Goal: Task Accomplishment & Management: Complete application form

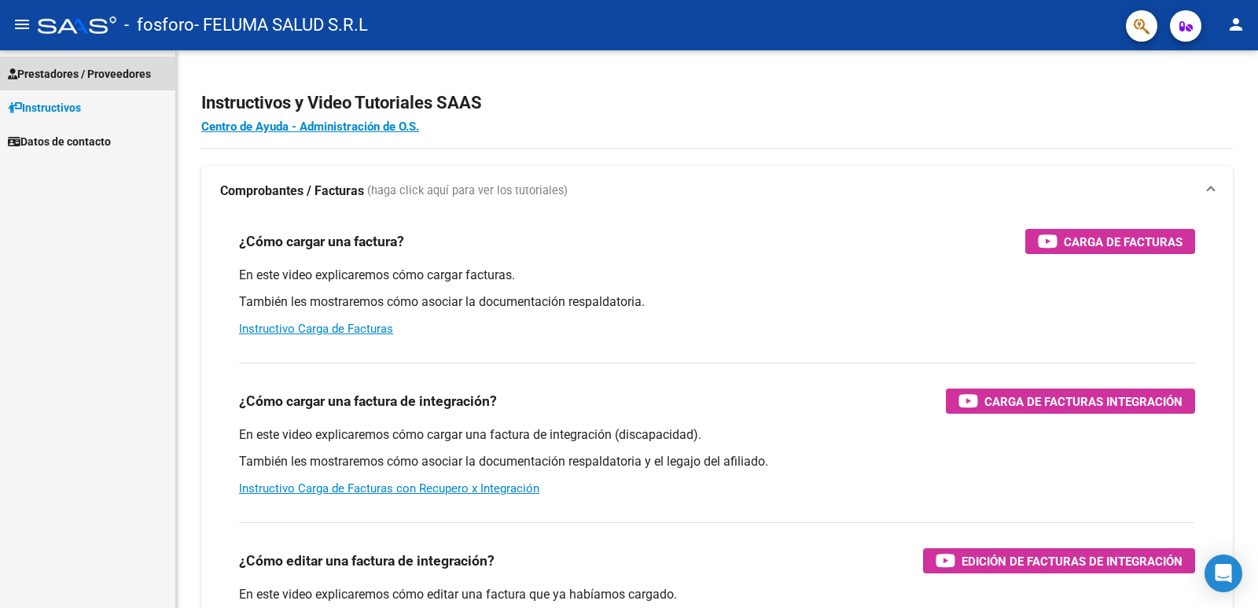
click at [83, 78] on span "Prestadores / Proveedores" at bounding box center [79, 73] width 143 height 17
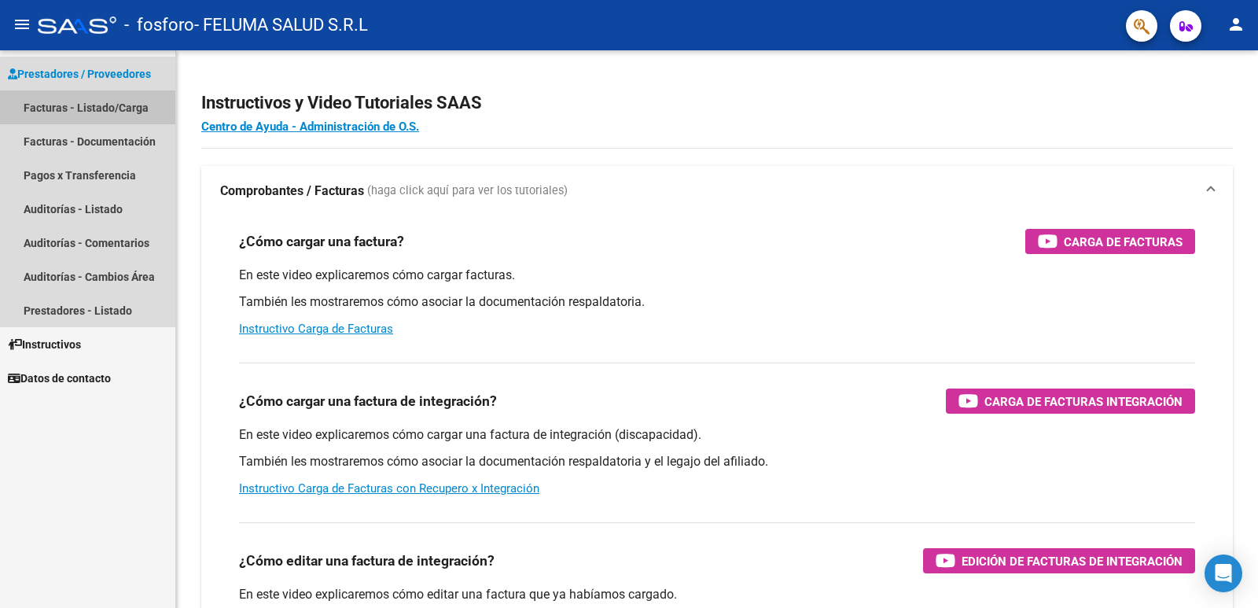
click at [81, 103] on link "Facturas - Listado/Carga" at bounding box center [87, 107] width 175 height 34
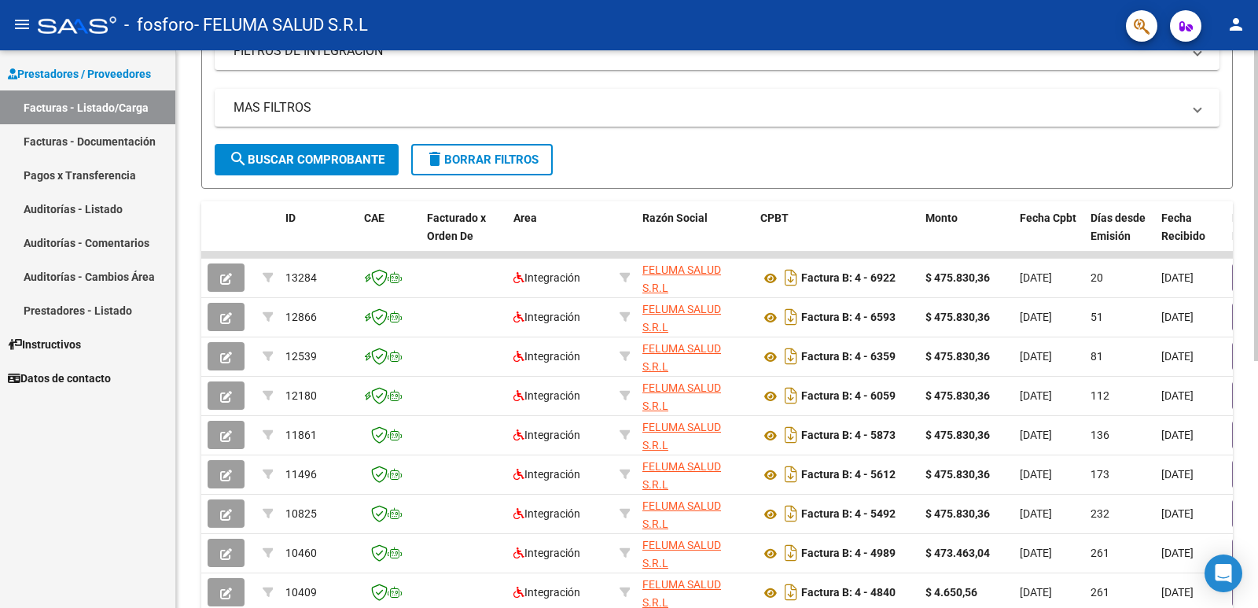
click at [1257, 425] on div at bounding box center [1256, 372] width 4 height 311
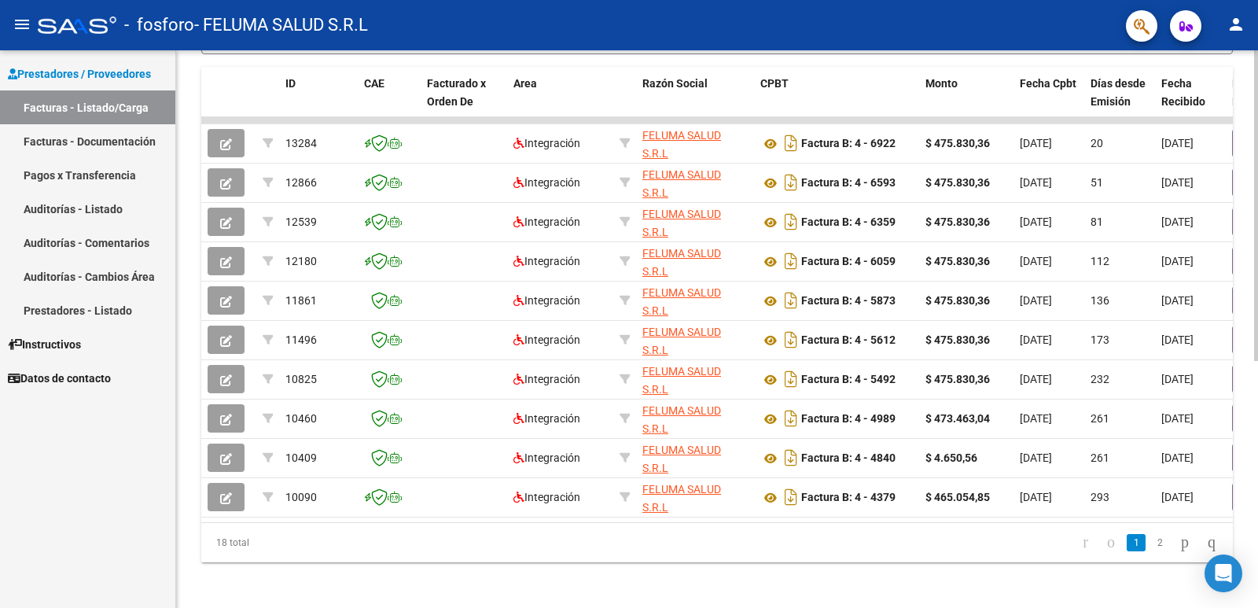
scroll to position [443, 0]
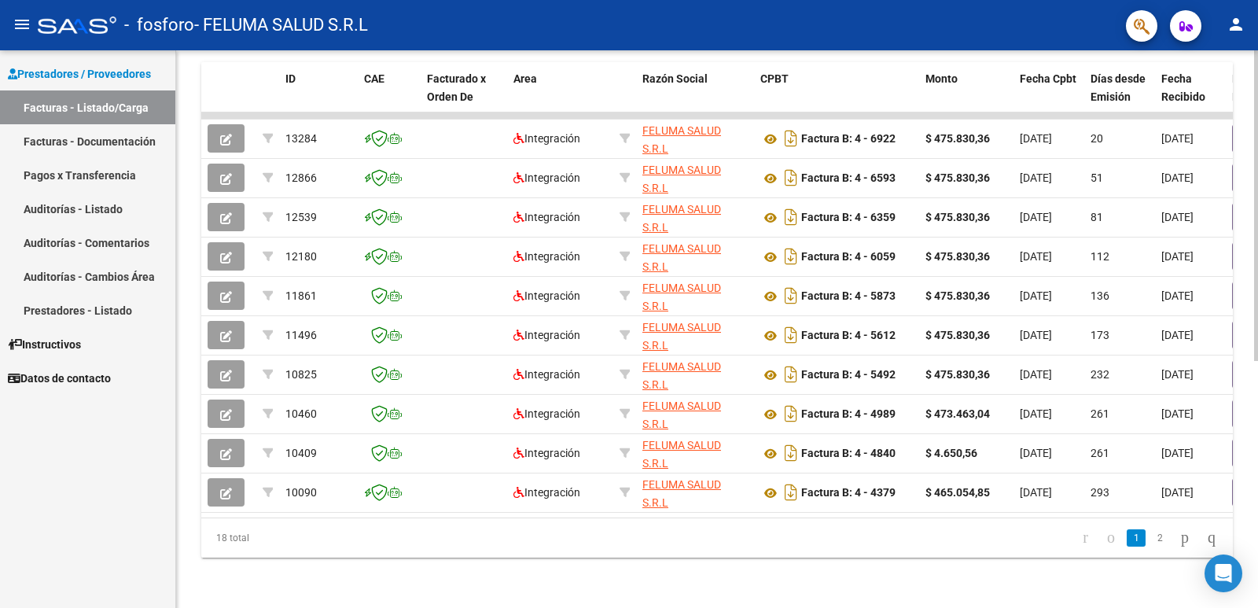
click at [1257, 377] on div at bounding box center [1256, 452] width 4 height 311
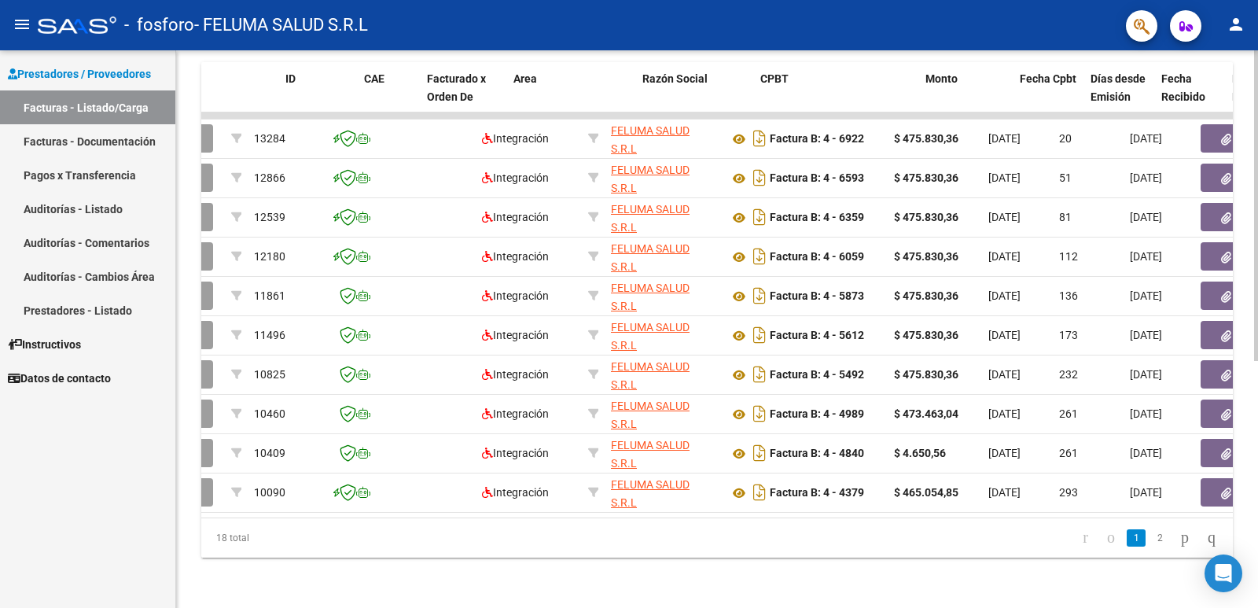
scroll to position [0, 0]
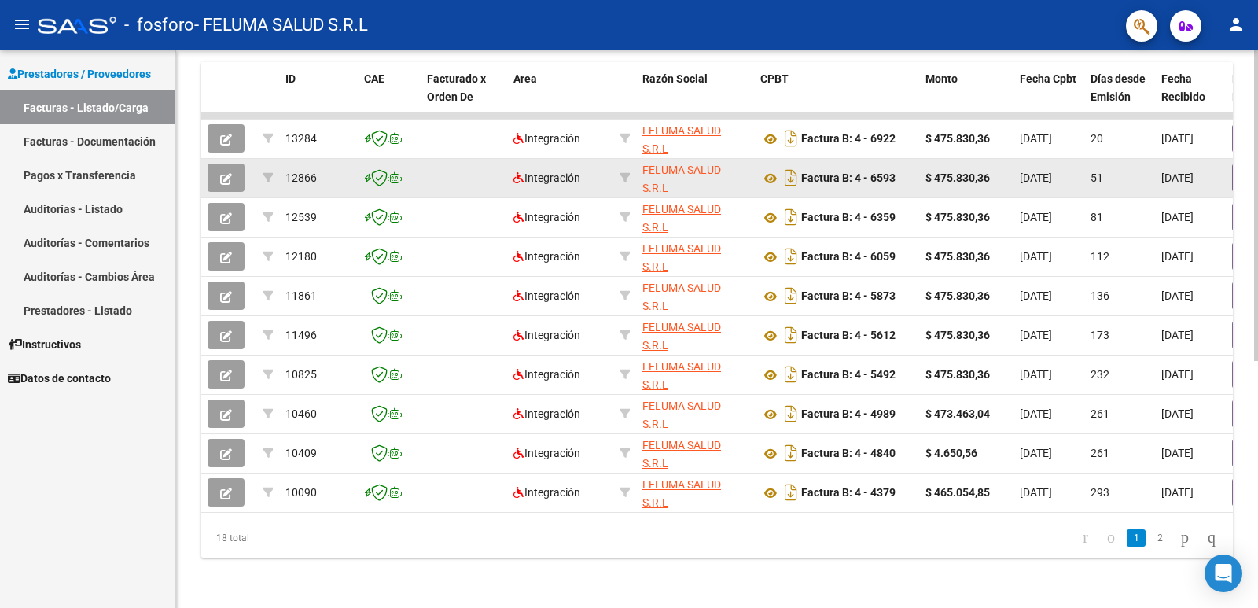
click at [226, 173] on icon "button" at bounding box center [226, 179] width 12 height 12
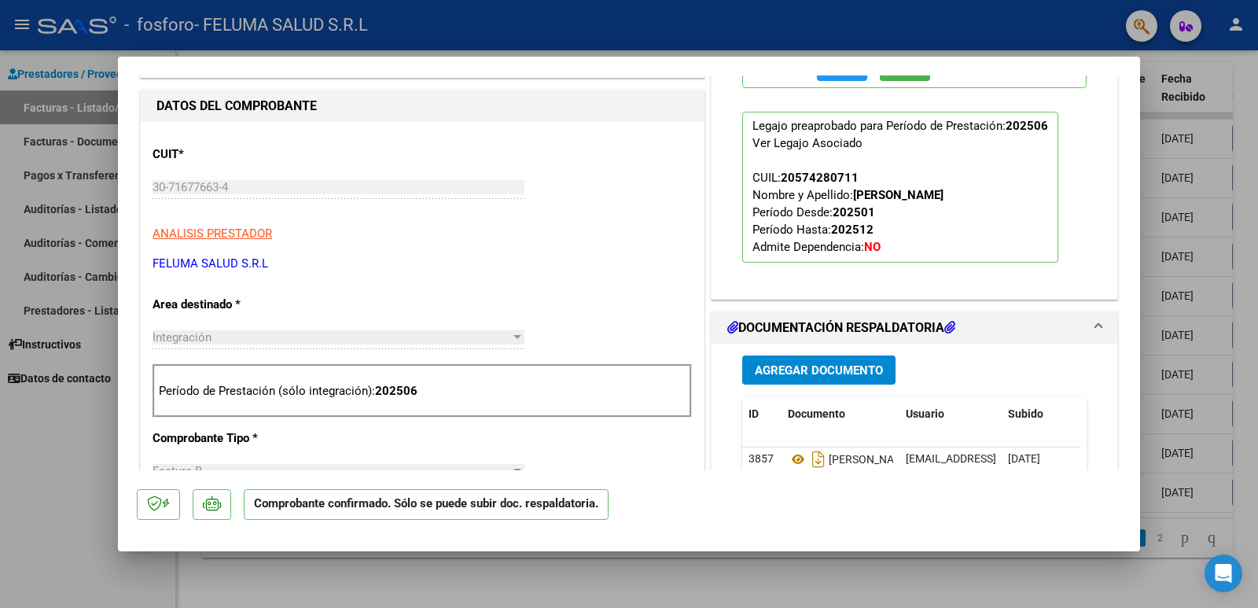
scroll to position [542, 0]
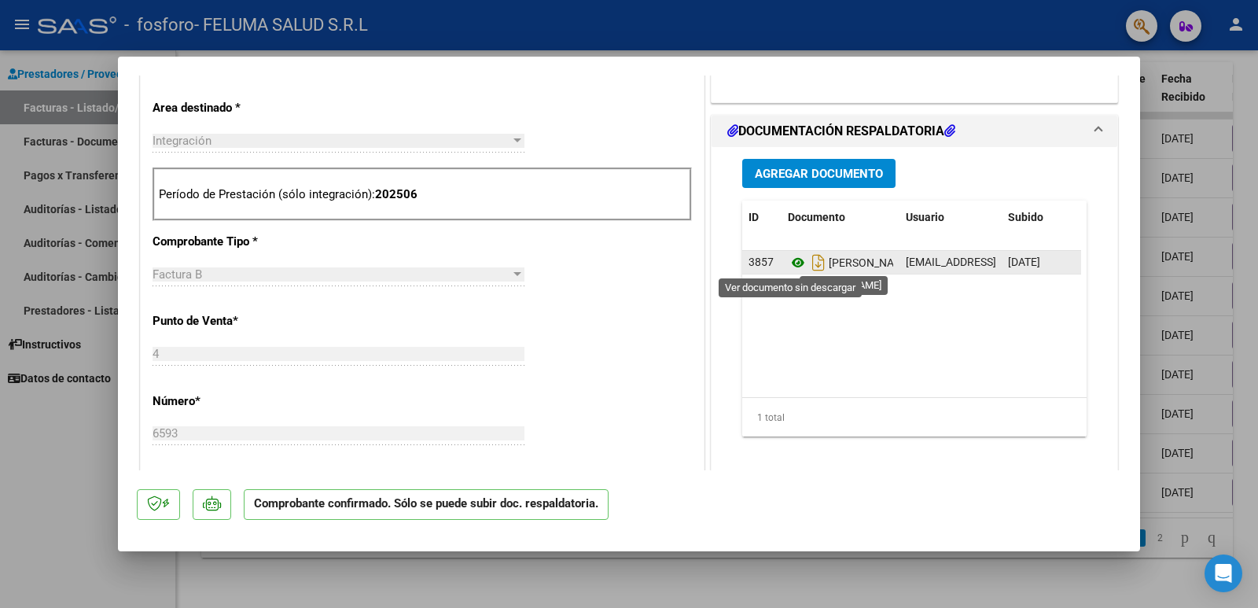
click at [788, 263] on icon at bounding box center [798, 262] width 20 height 19
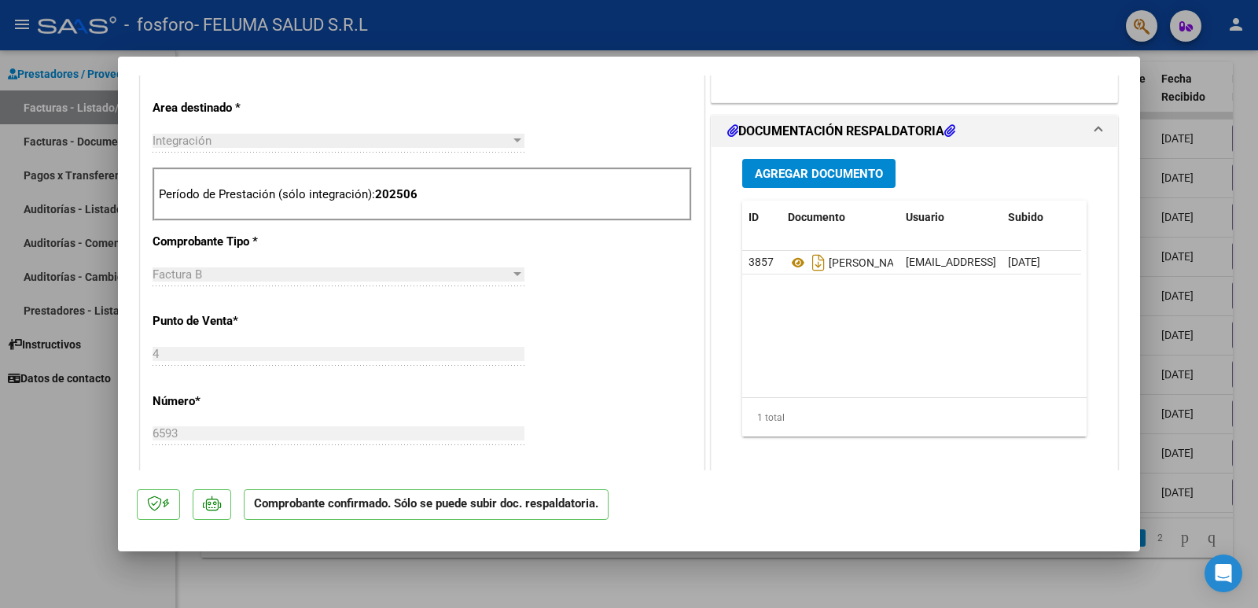
click at [0, 491] on div at bounding box center [629, 304] width 1258 height 608
type input "$ 0,00"
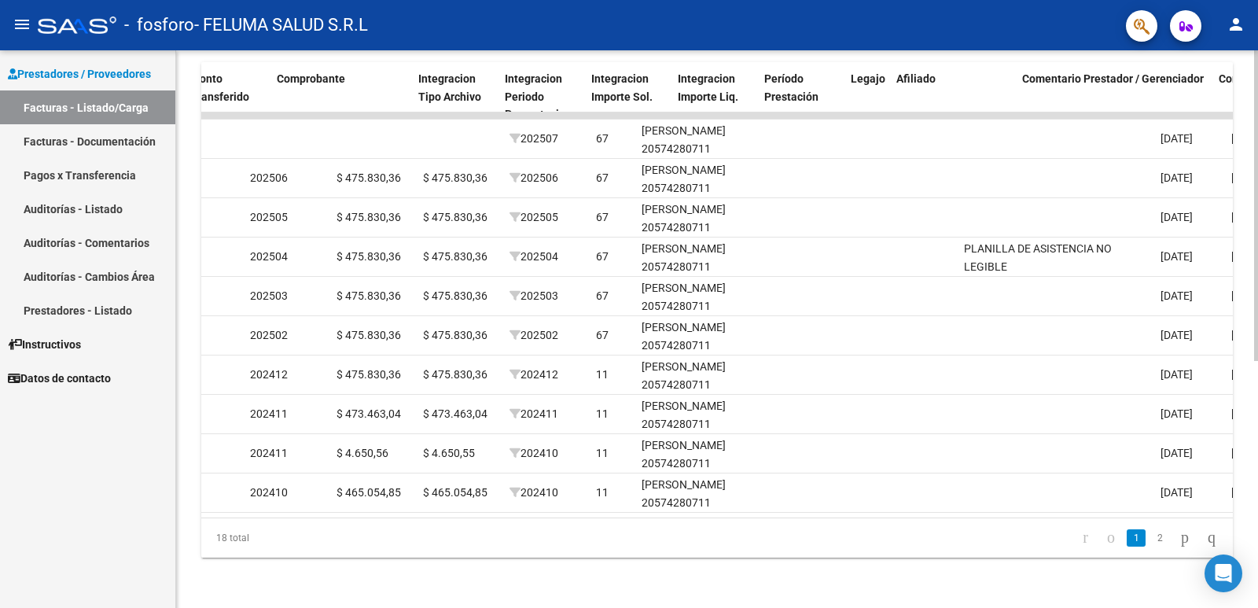
scroll to position [0, 0]
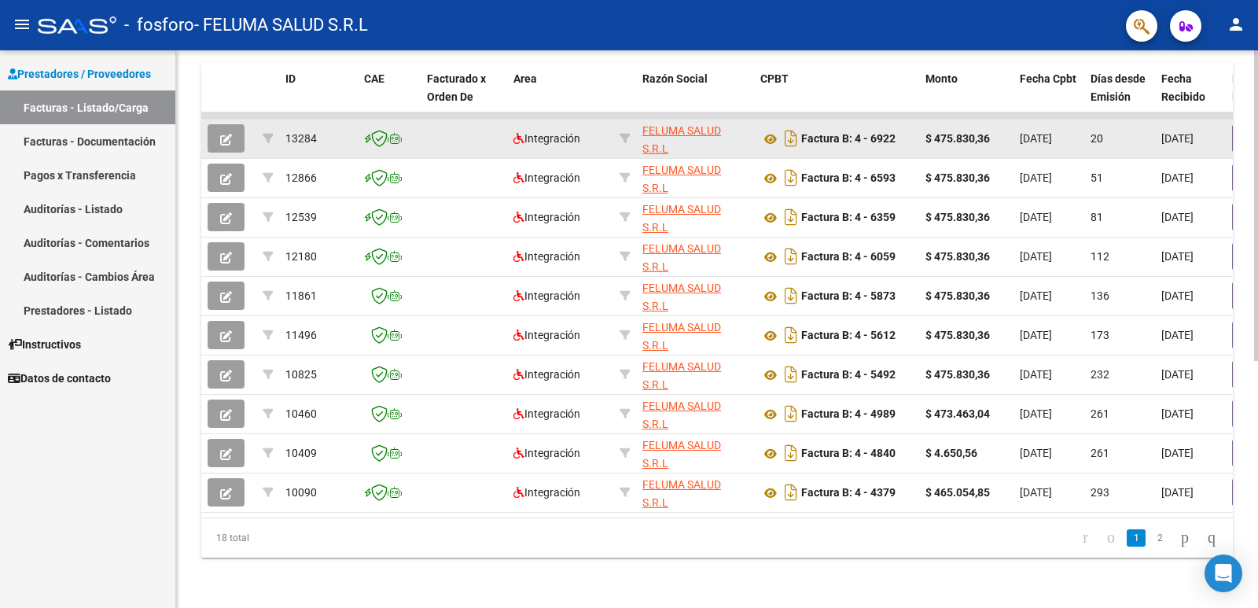
click at [226, 134] on icon "button" at bounding box center [226, 140] width 12 height 12
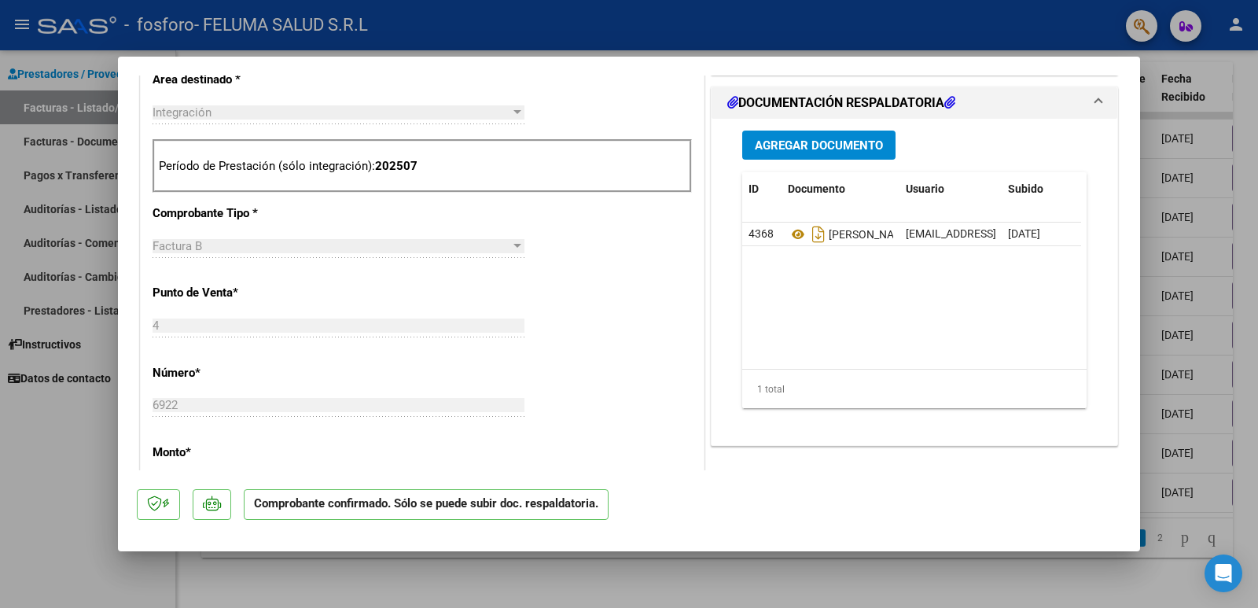
scroll to position [614, 0]
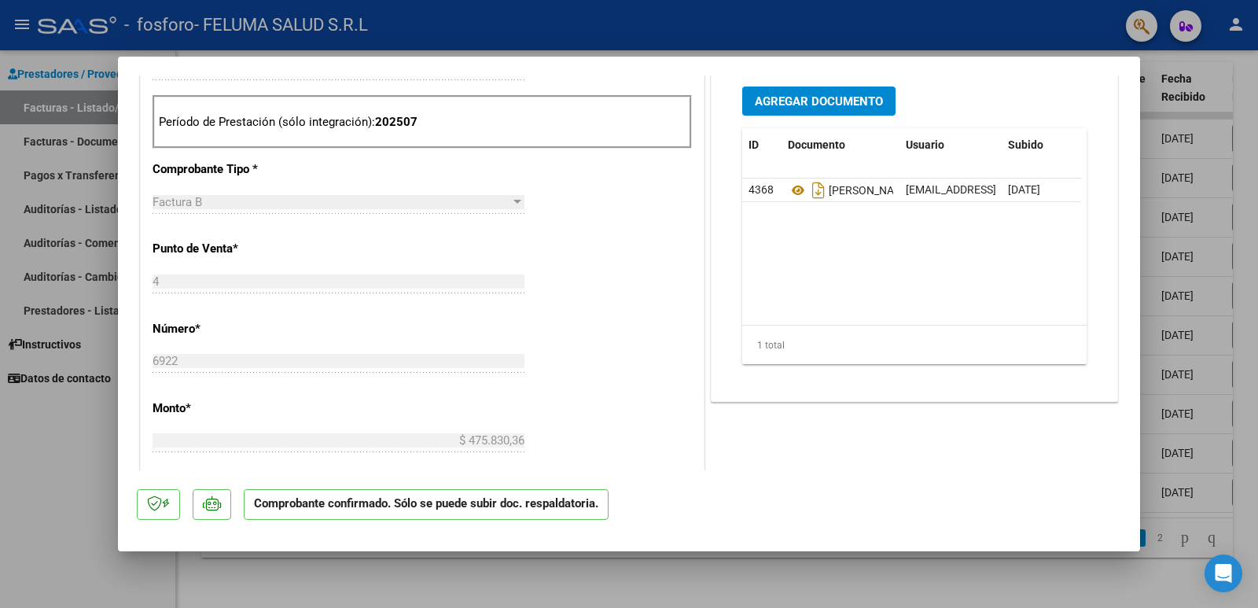
drag, startPoint x: 1122, startPoint y: 258, endPoint x: 1112, endPoint y: 354, distance: 96.5
click at [1112, 354] on mat-dialog-content "ACEPTADO POR SSS (devOk) Tipo de Archivo: DS Importe Solicitado: $ 475.830,36 P…" at bounding box center [629, 272] width 1022 height 395
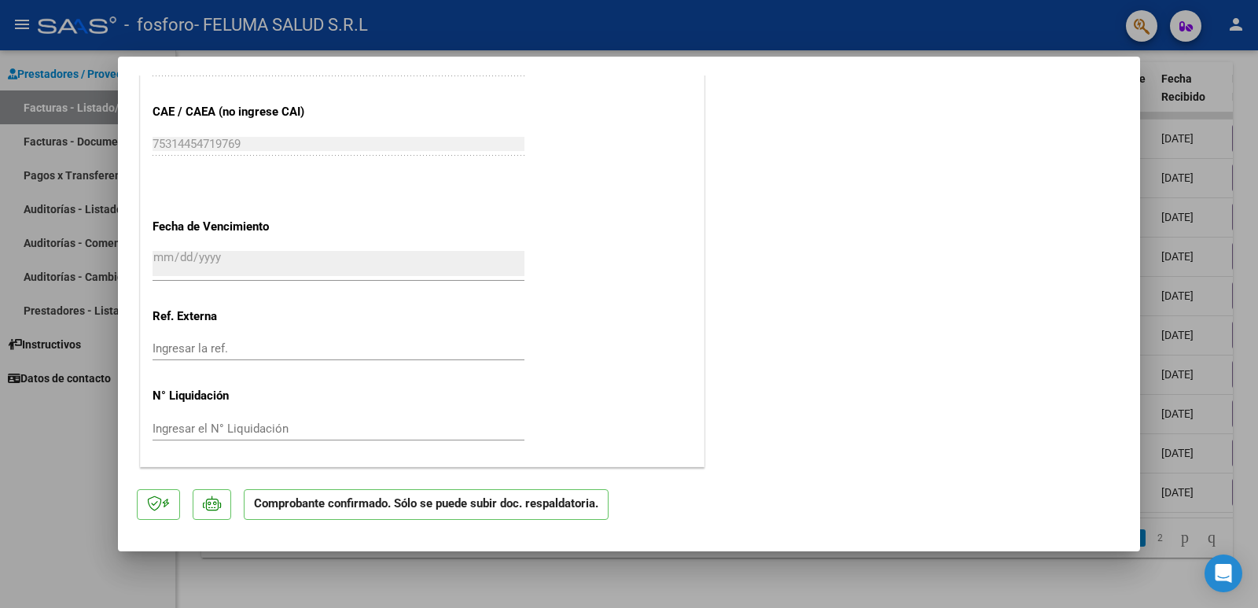
click at [130, 558] on div at bounding box center [629, 304] width 1258 height 608
type input "$ 0,00"
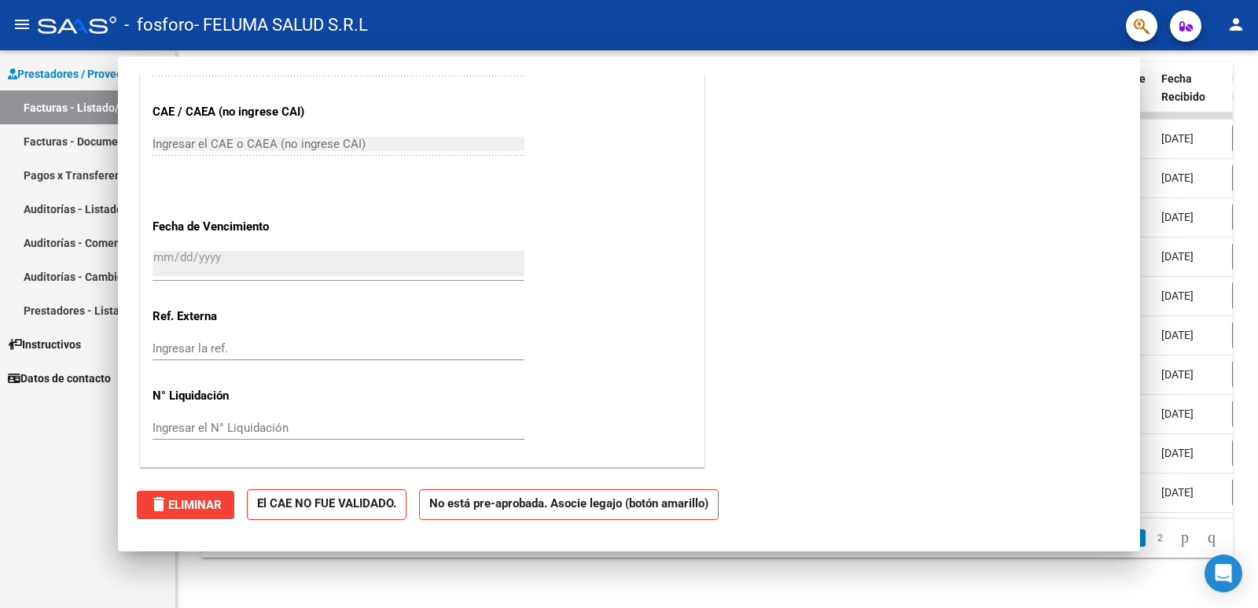
scroll to position [0, 0]
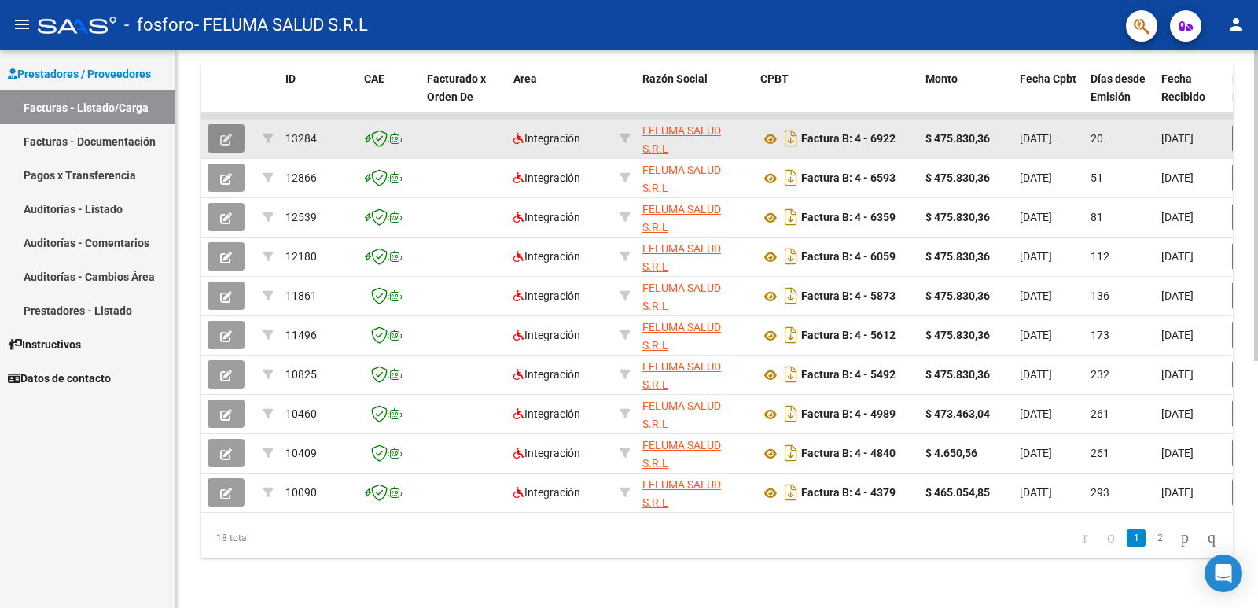
click at [222, 134] on icon "button" at bounding box center [226, 140] width 12 height 12
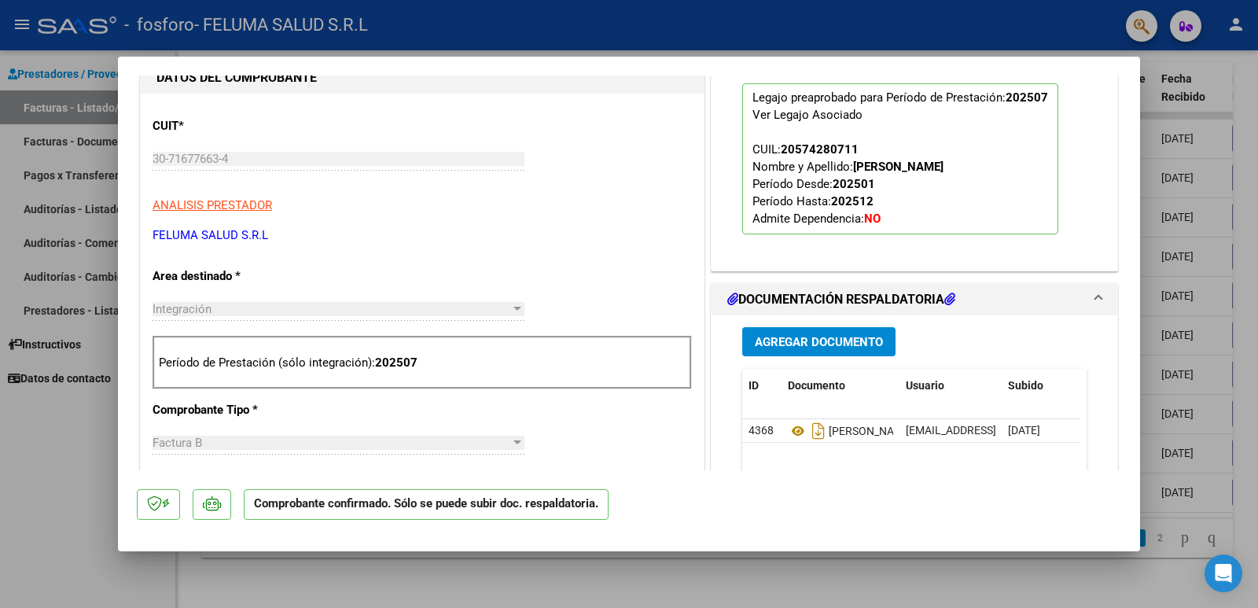
scroll to position [411, 0]
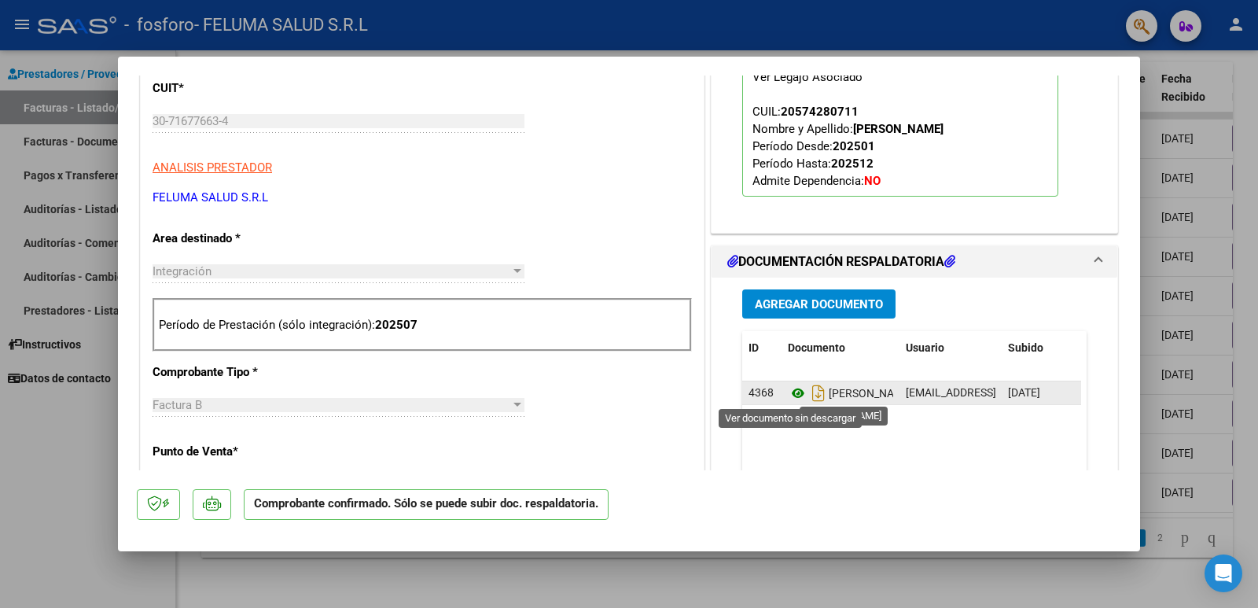
click at [789, 391] on icon at bounding box center [798, 393] width 20 height 19
